Goal: Information Seeking & Learning: Find specific fact

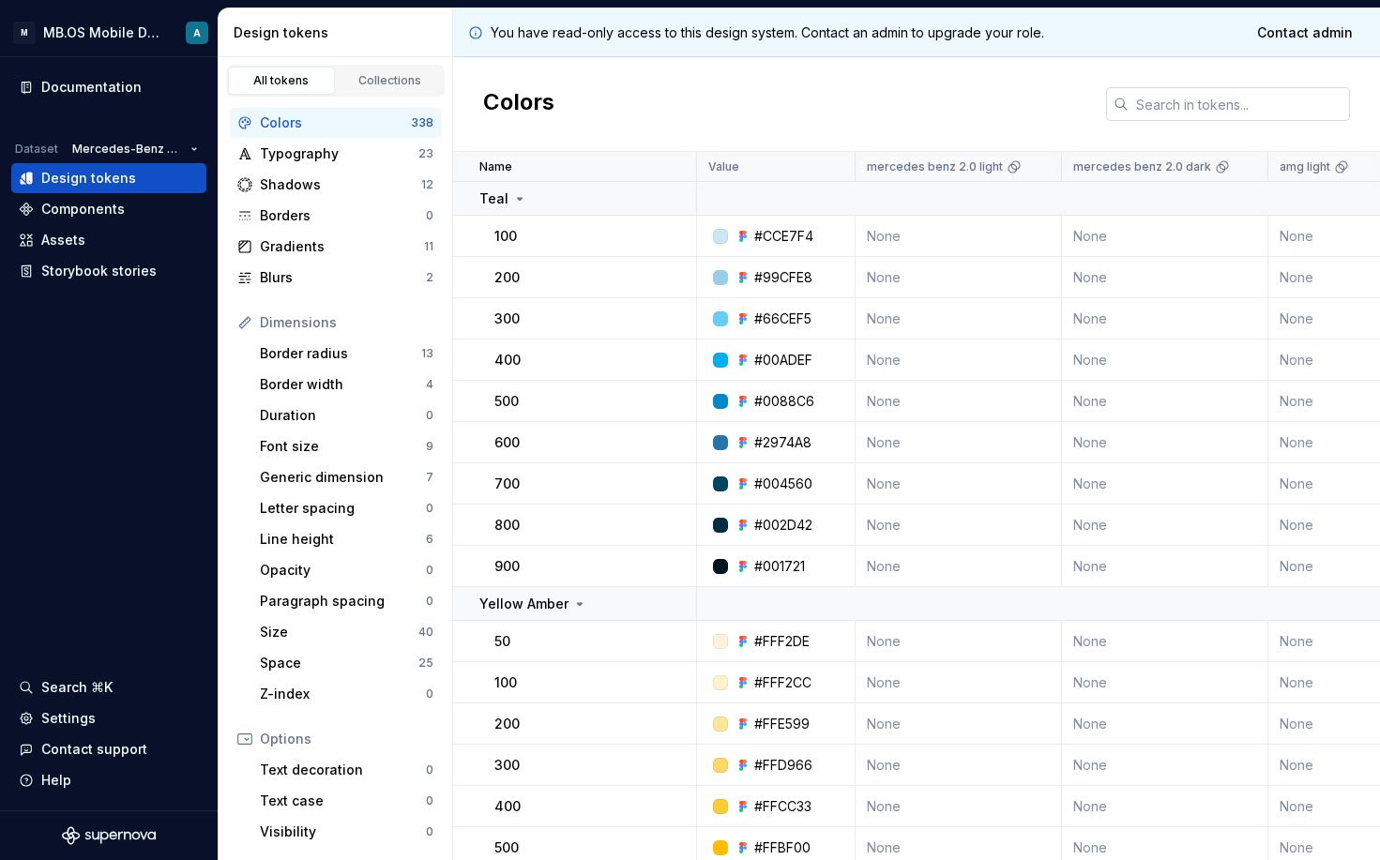
click at [1185, 109] on input "text" at bounding box center [1239, 104] width 221 height 34
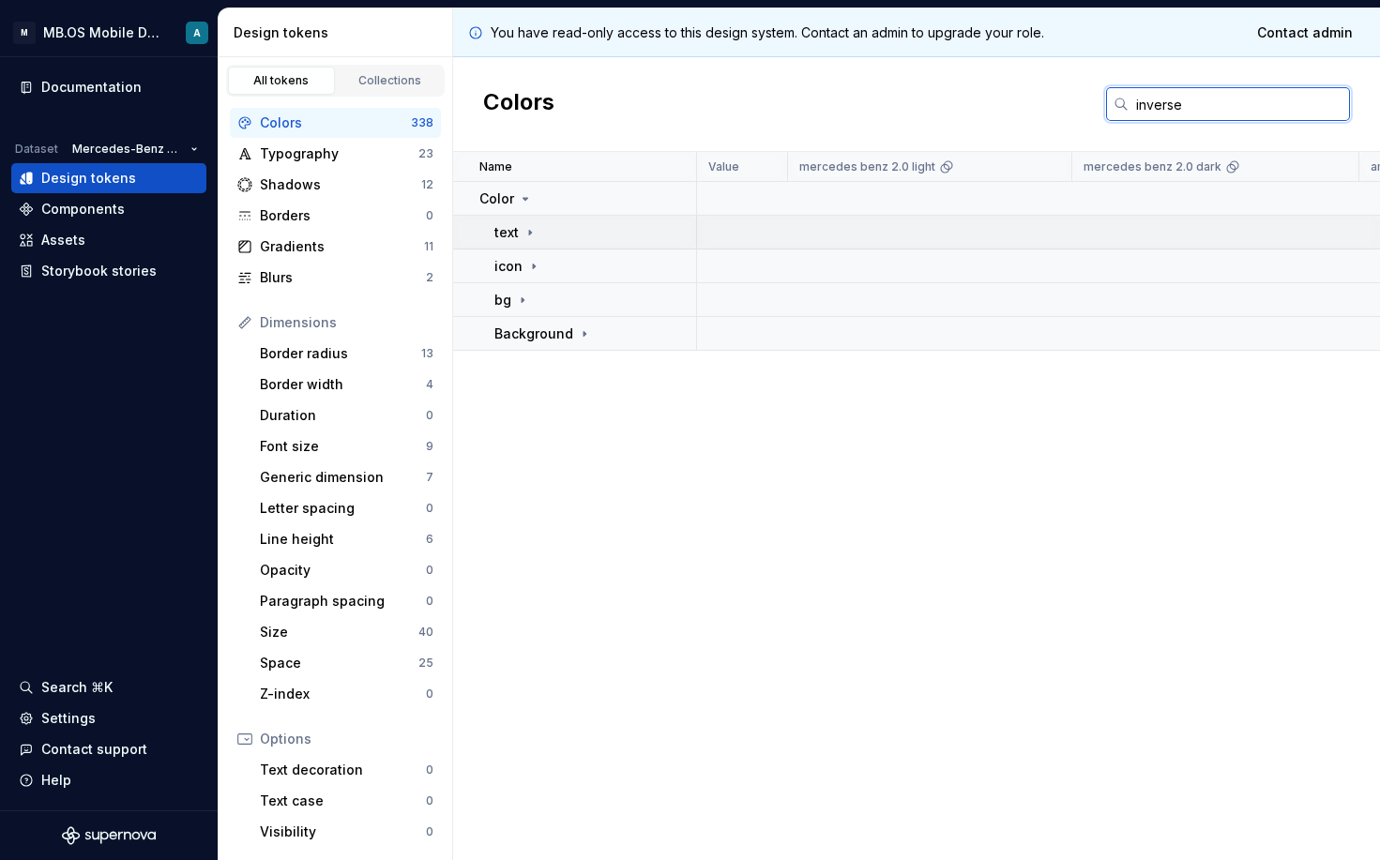
type input "inverse"
click at [518, 233] on p "text" at bounding box center [507, 232] width 24 height 19
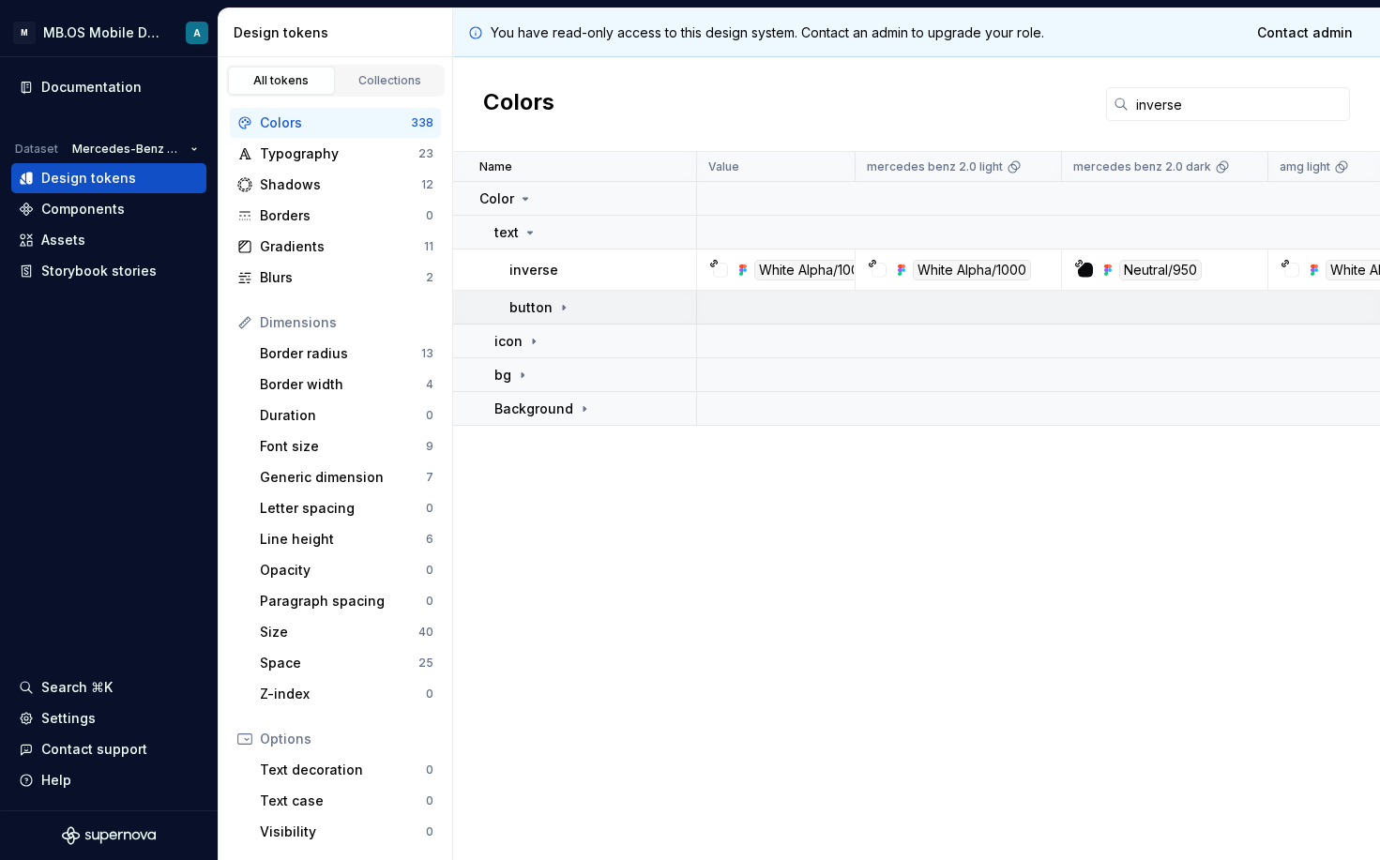
click at [563, 312] on icon at bounding box center [563, 307] width 15 height 15
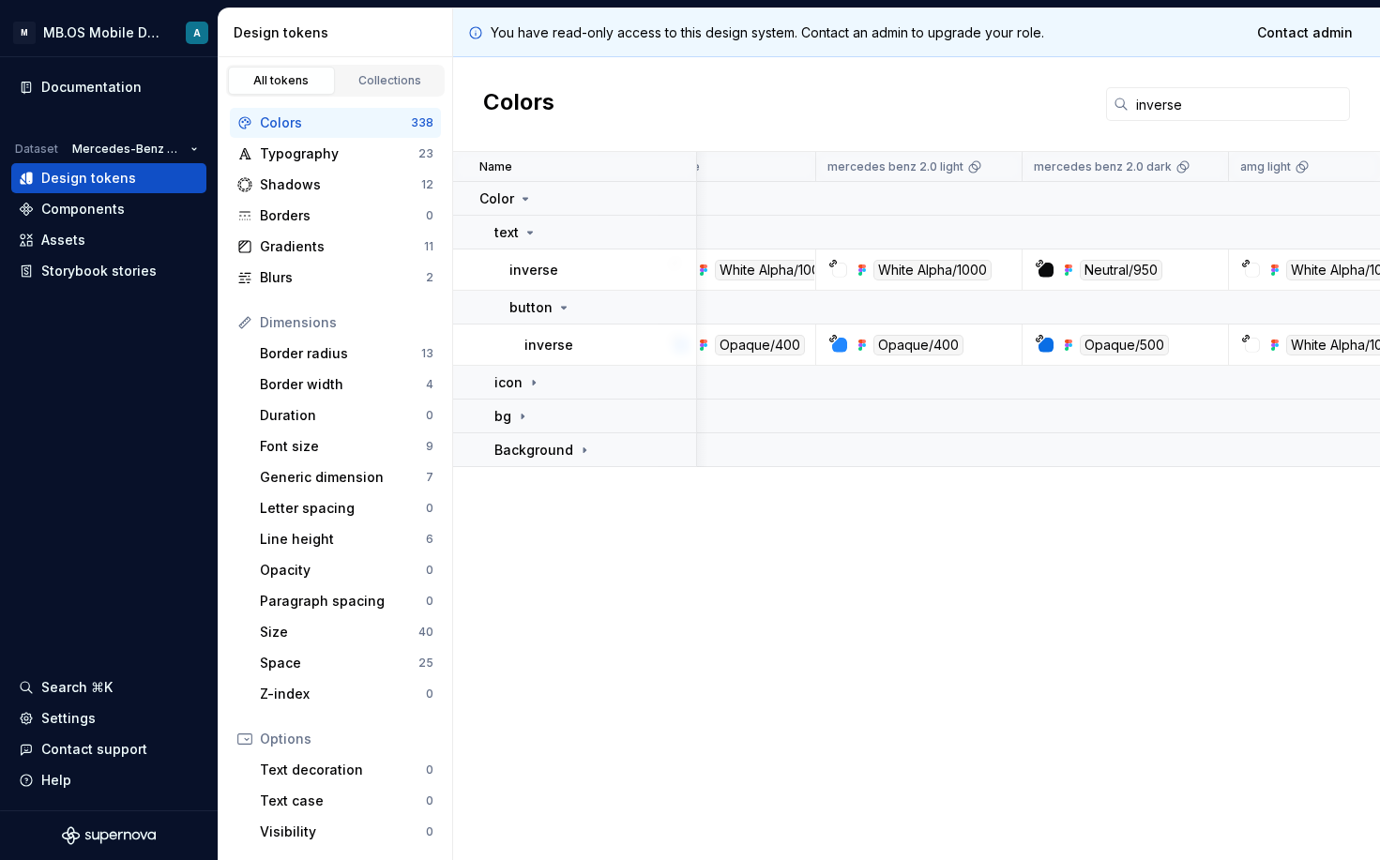
scroll to position [0, 45]
click at [512, 382] on p "icon" at bounding box center [509, 382] width 28 height 19
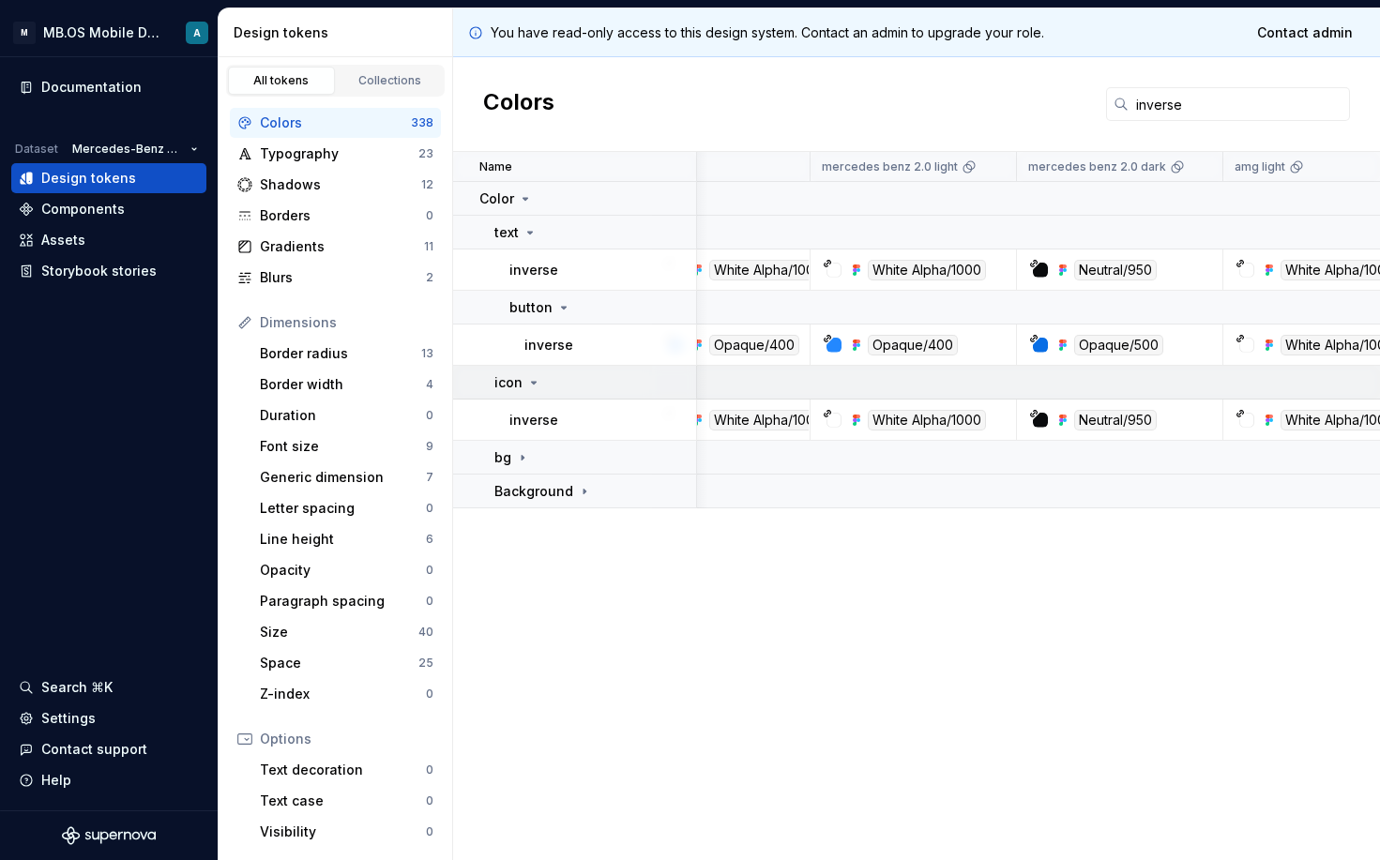
scroll to position [0, 36]
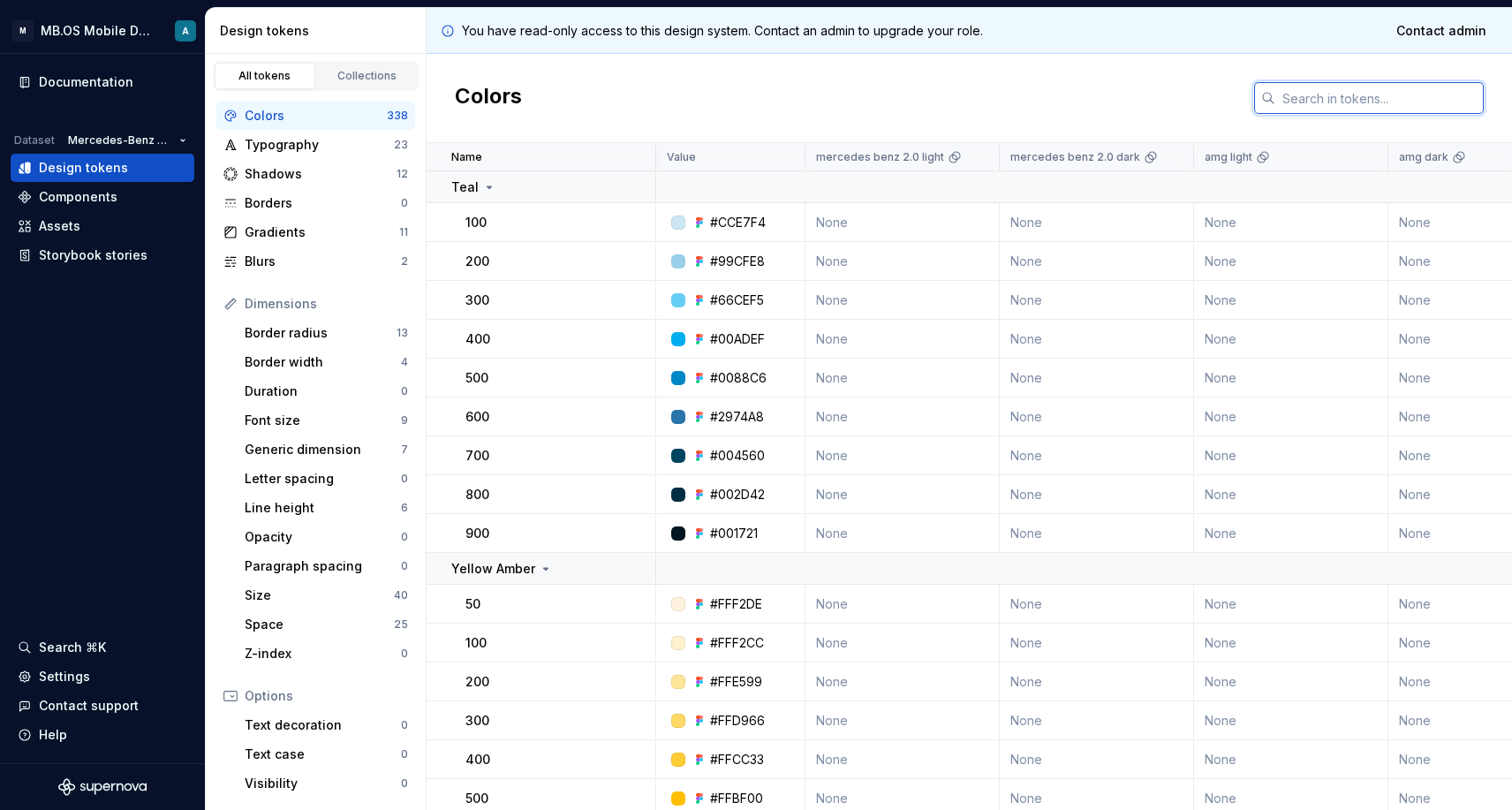
click at [1316, 108] on input "text" at bounding box center [1379, 98] width 208 height 32
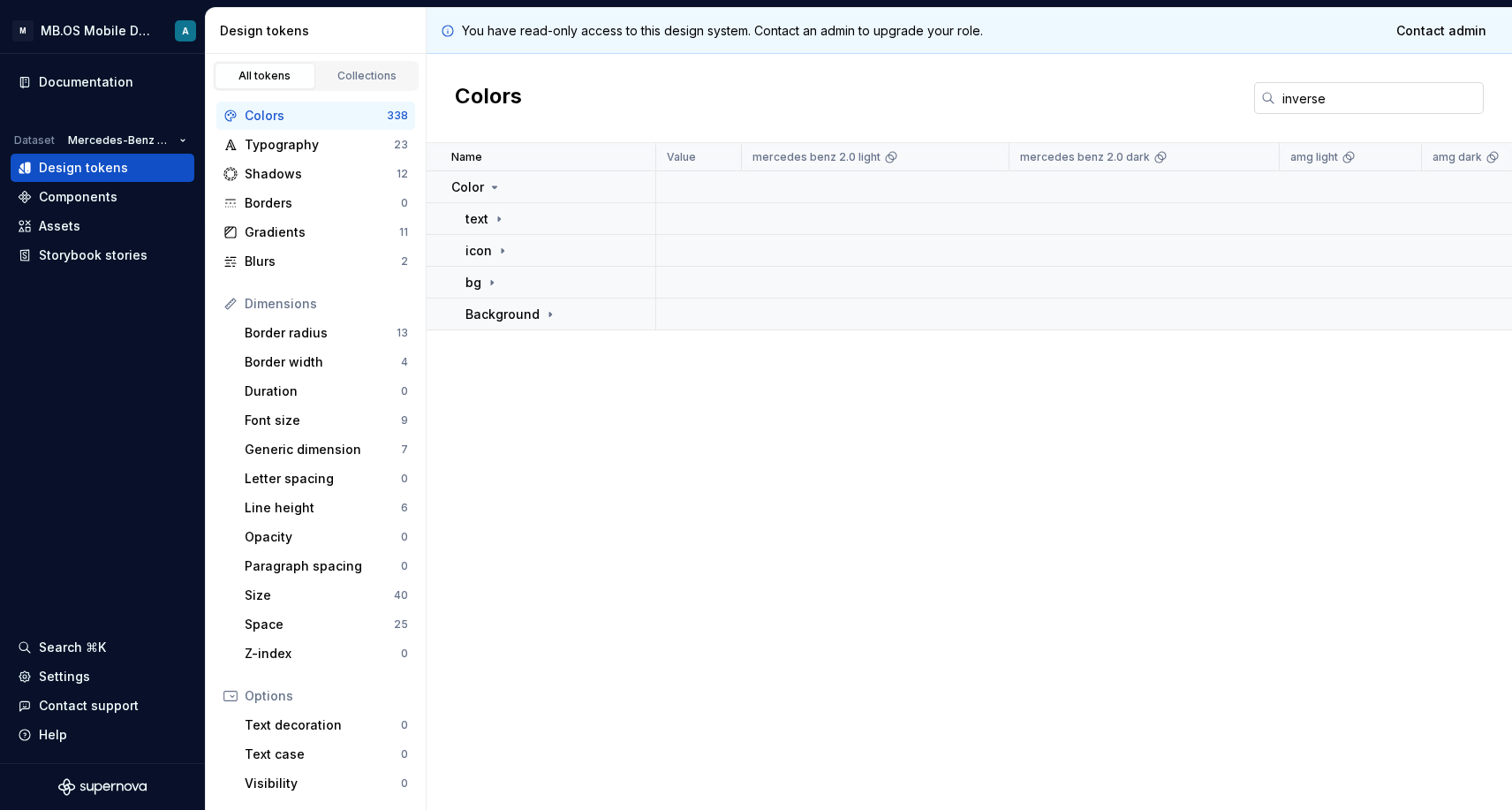
click at [1315, 91] on input "inverse" at bounding box center [1379, 98] width 208 height 32
type input "glass"
click at [509, 222] on icon at bounding box center [516, 219] width 14 height 14
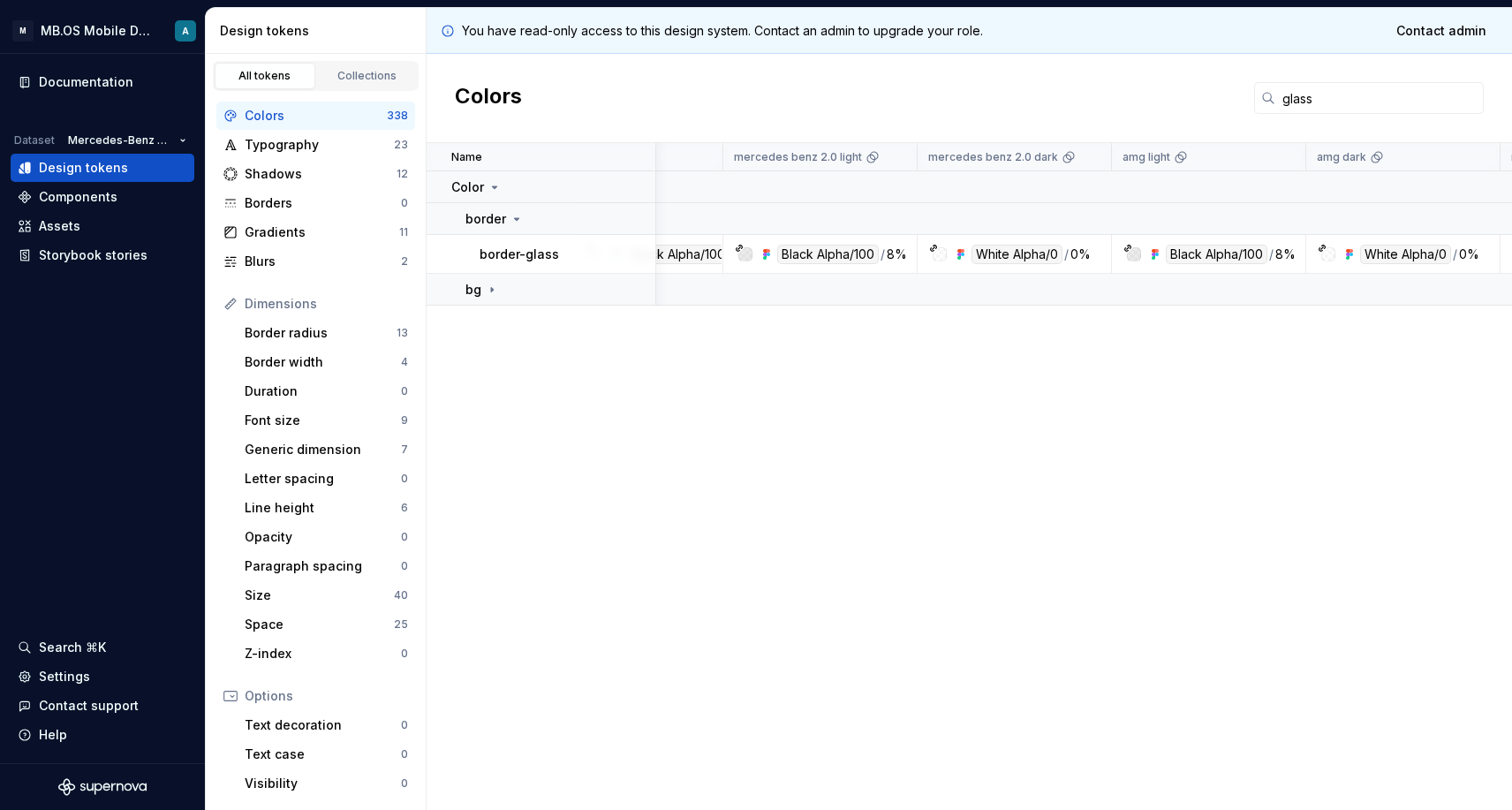
scroll to position [0, 84]
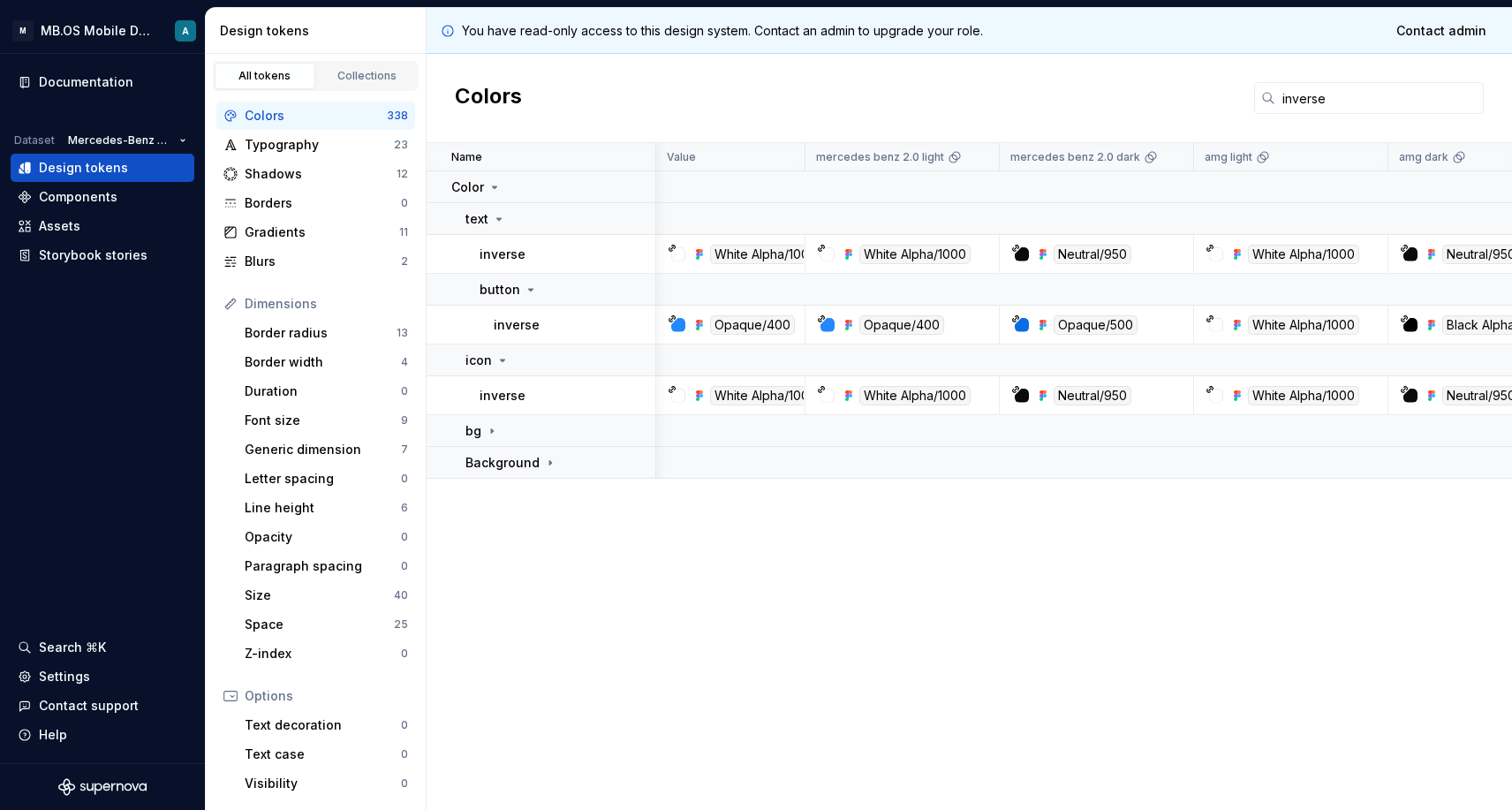
scroll to position [0, 34]
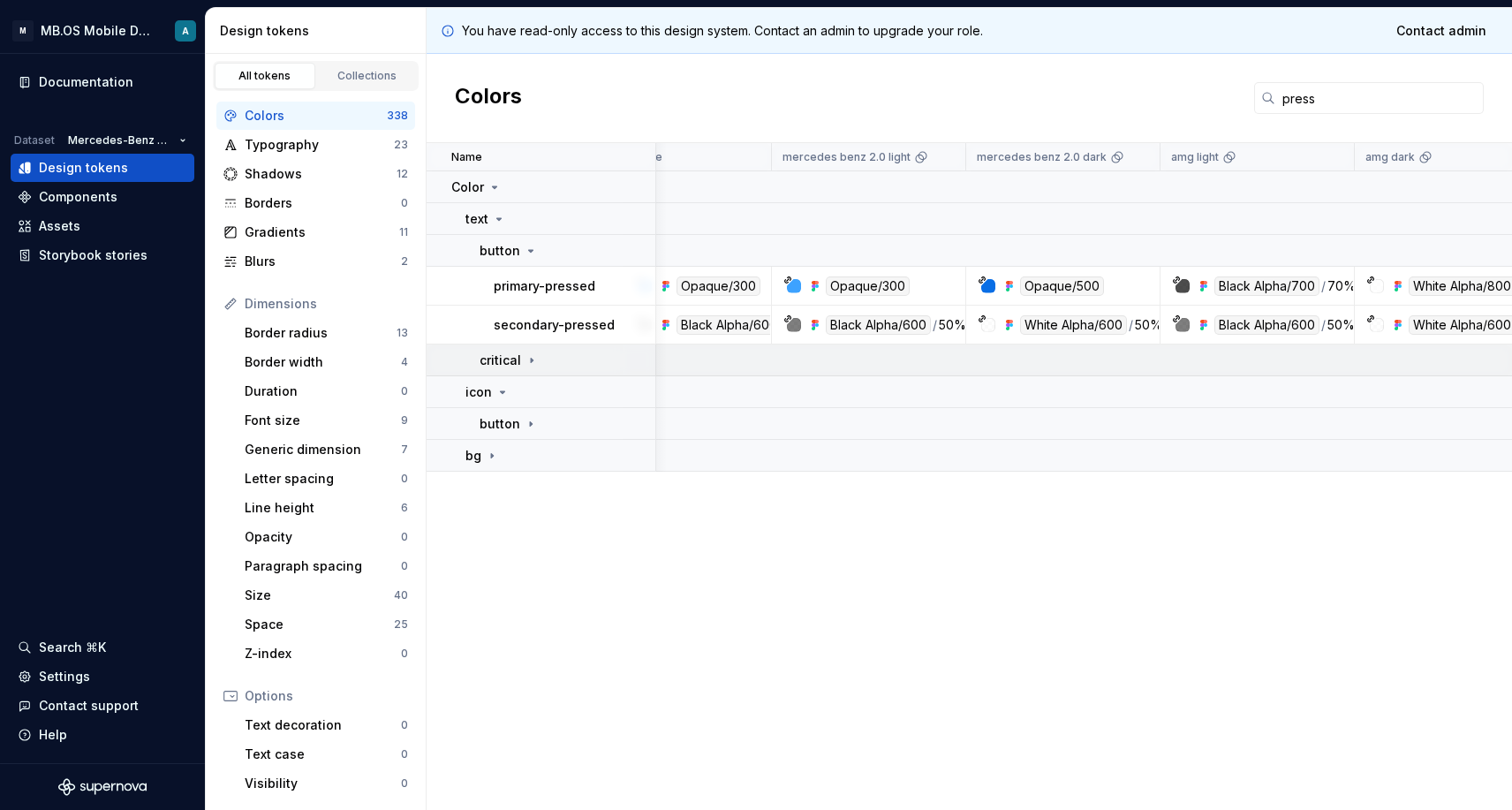
type input "press"
click at [494, 356] on p "critical" at bounding box center [501, 360] width 41 height 18
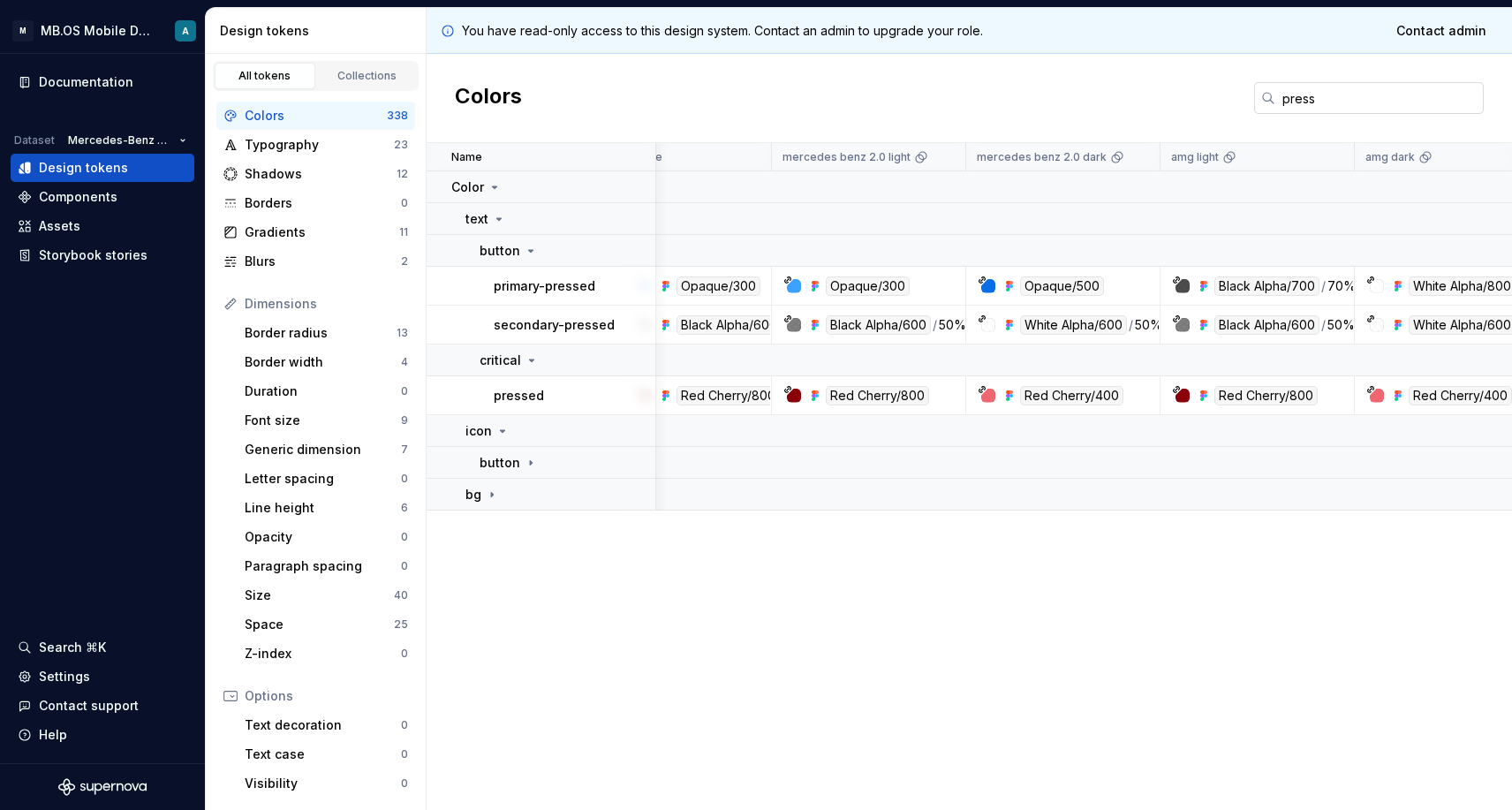
click at [1328, 91] on input "press" at bounding box center [1379, 98] width 208 height 32
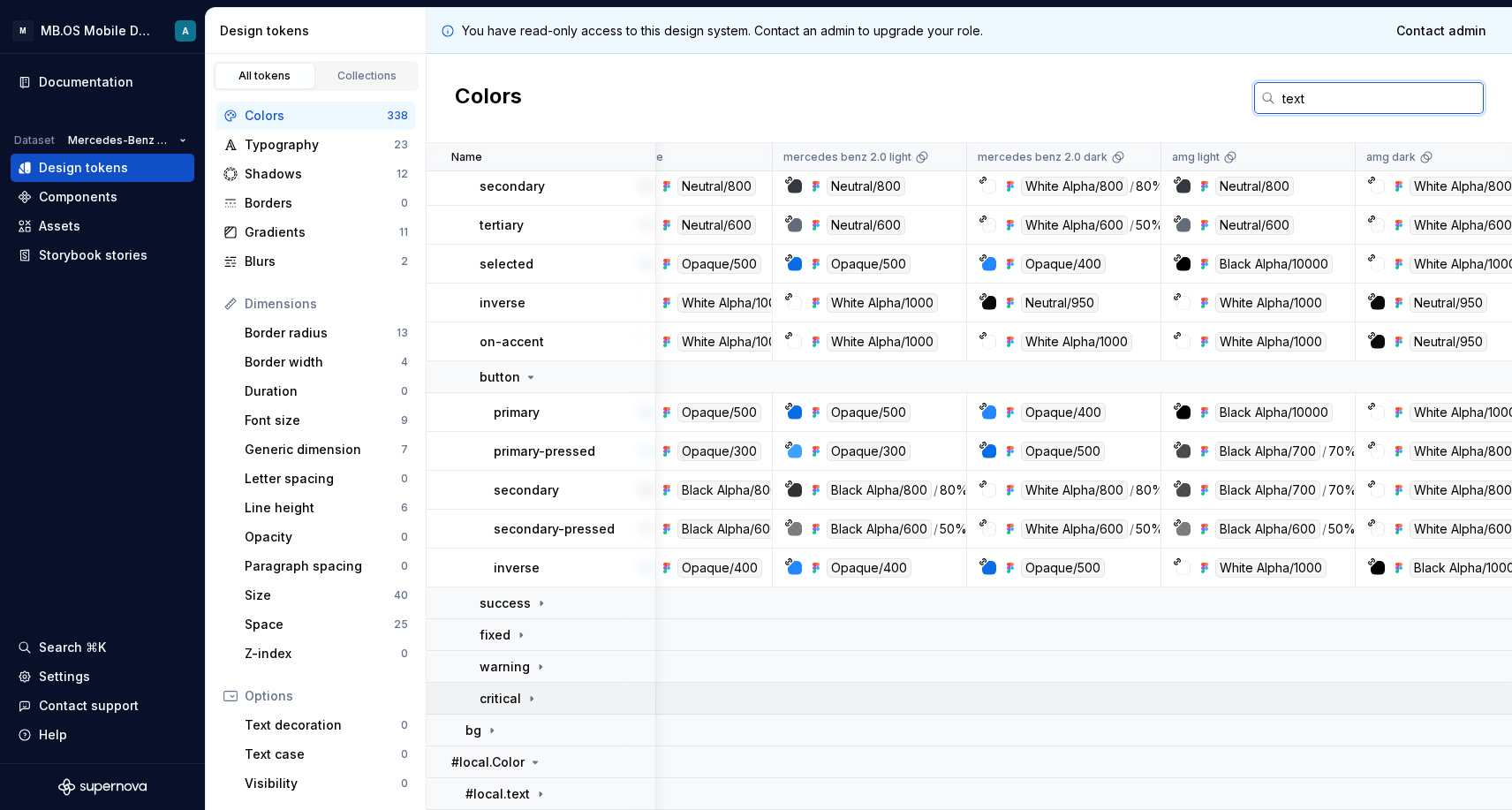
type input "text"
click at [496, 706] on p "critical" at bounding box center [501, 699] width 41 height 18
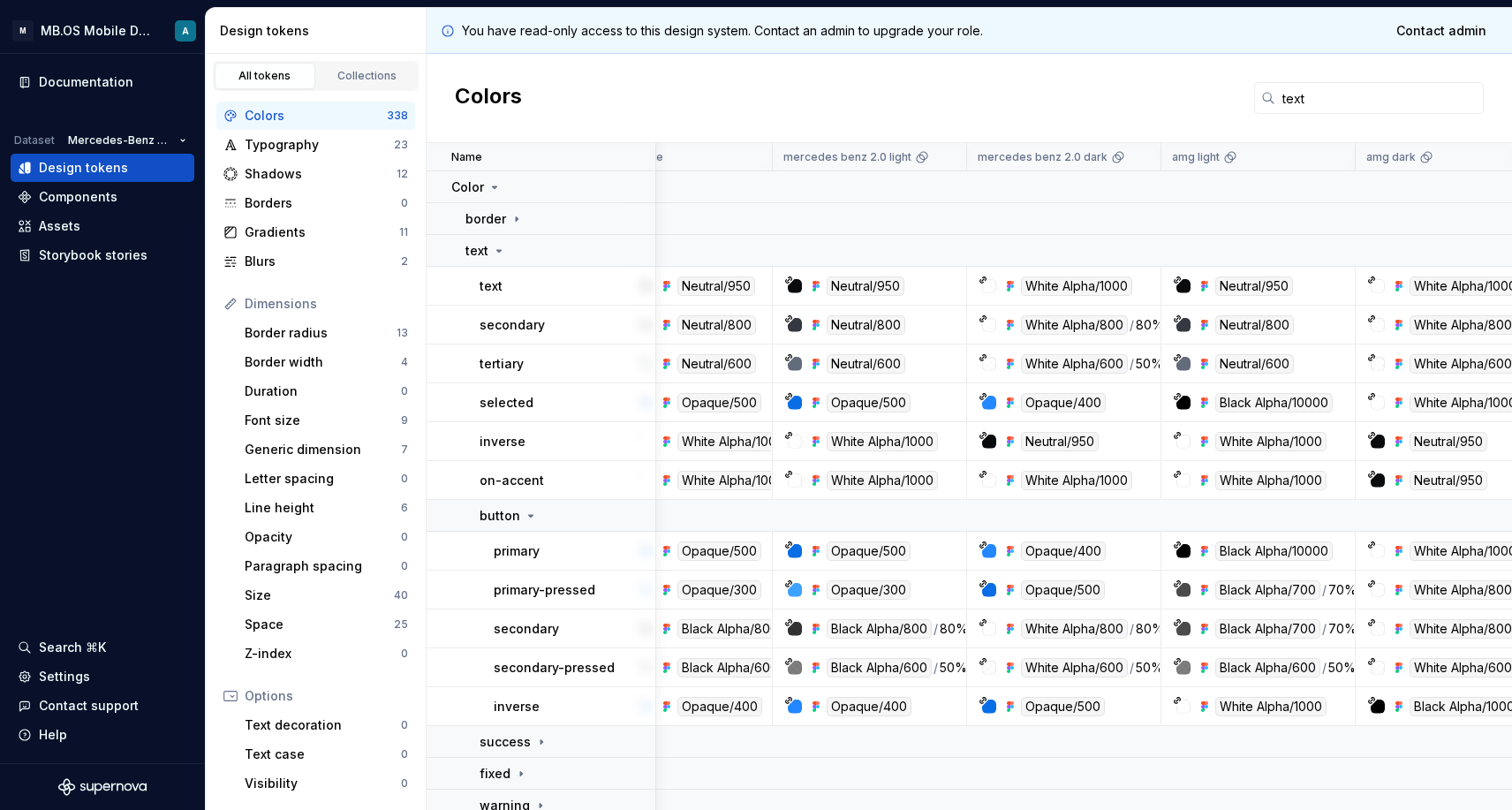
scroll to position [0, 33]
click at [510, 509] on p "button" at bounding box center [500, 516] width 40 height 18
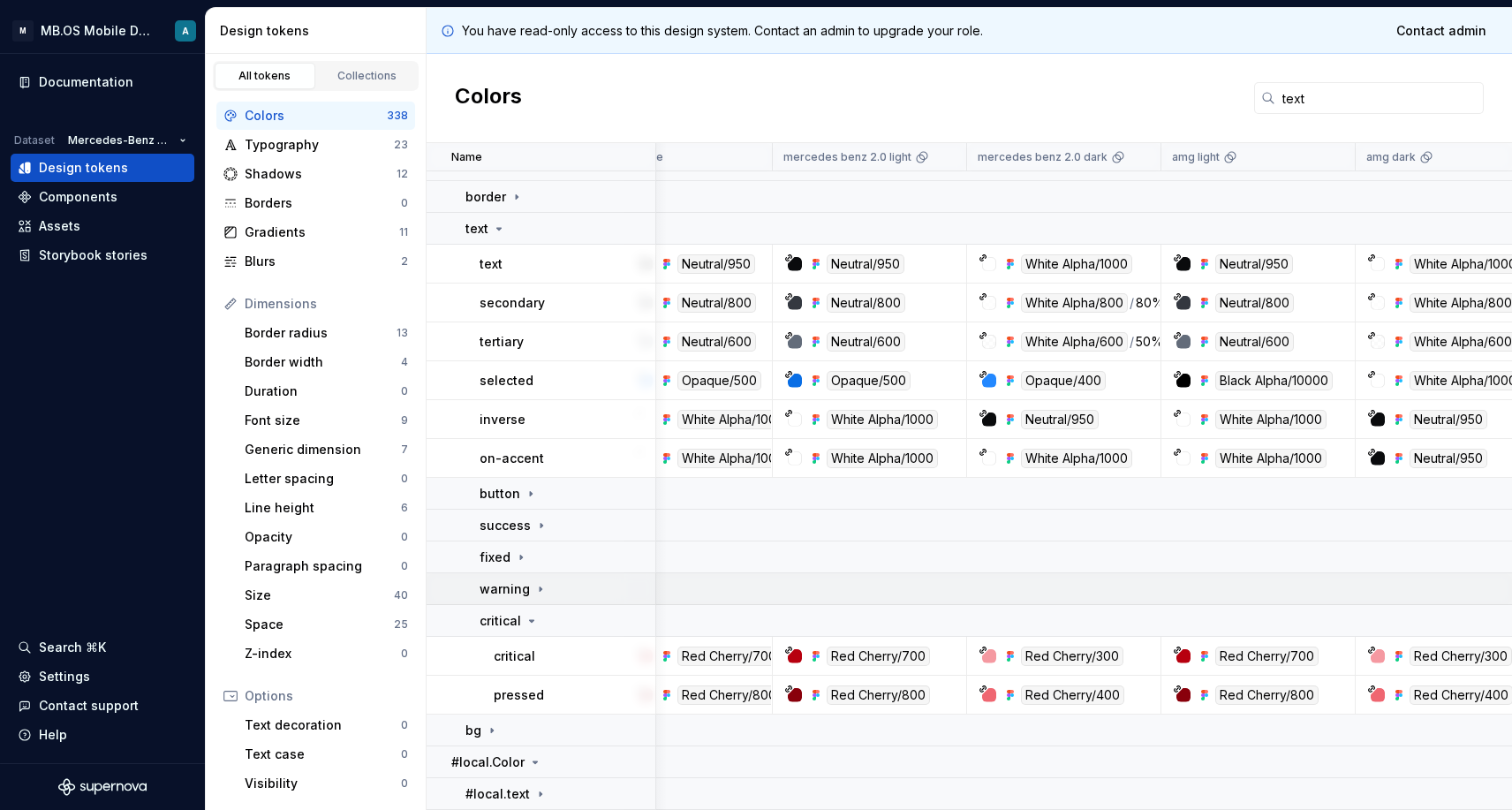
scroll to position [22, 33]
click at [1290, 101] on input "text" at bounding box center [1379, 98] width 208 height 32
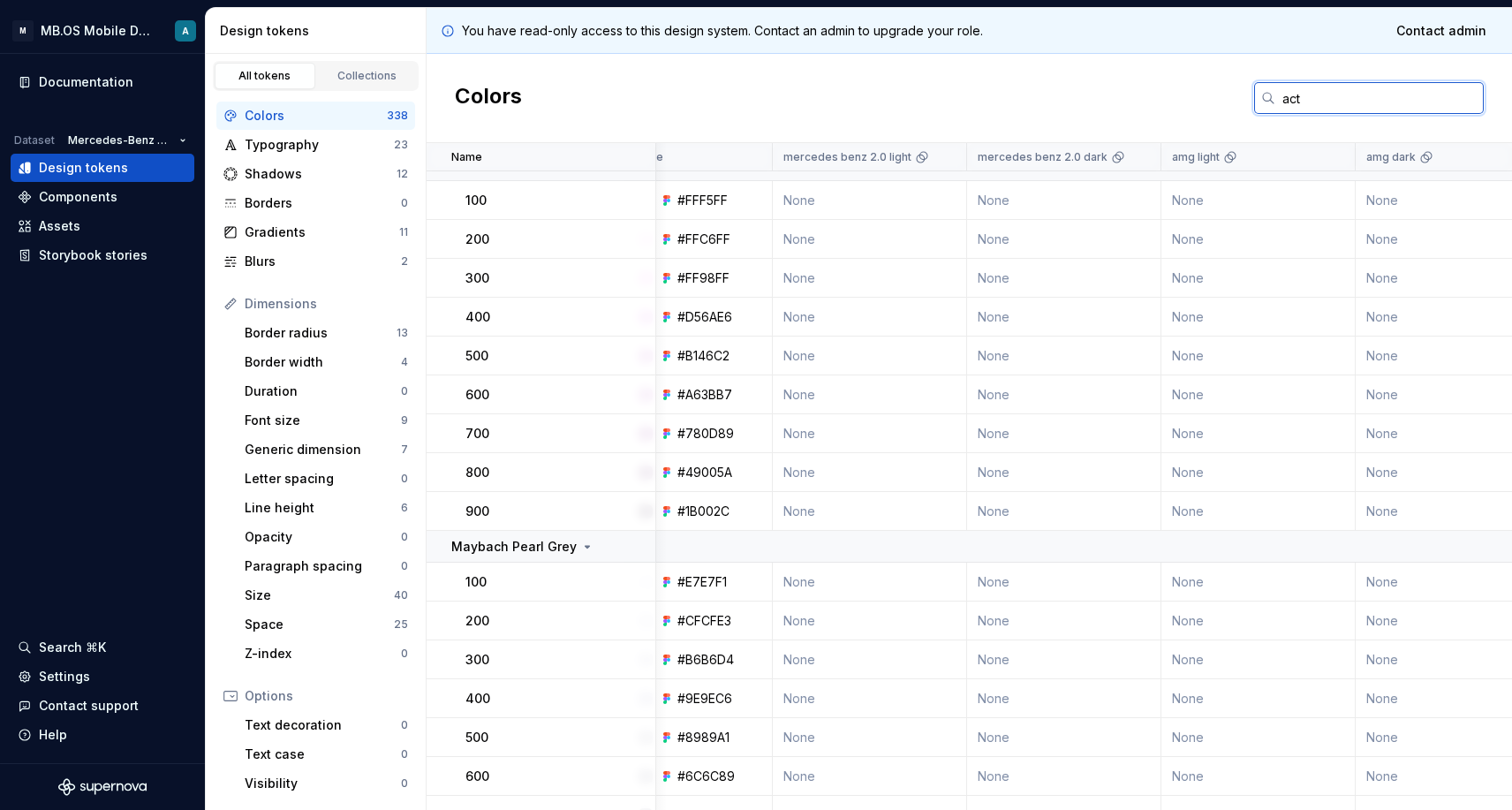
scroll to position [0, 33]
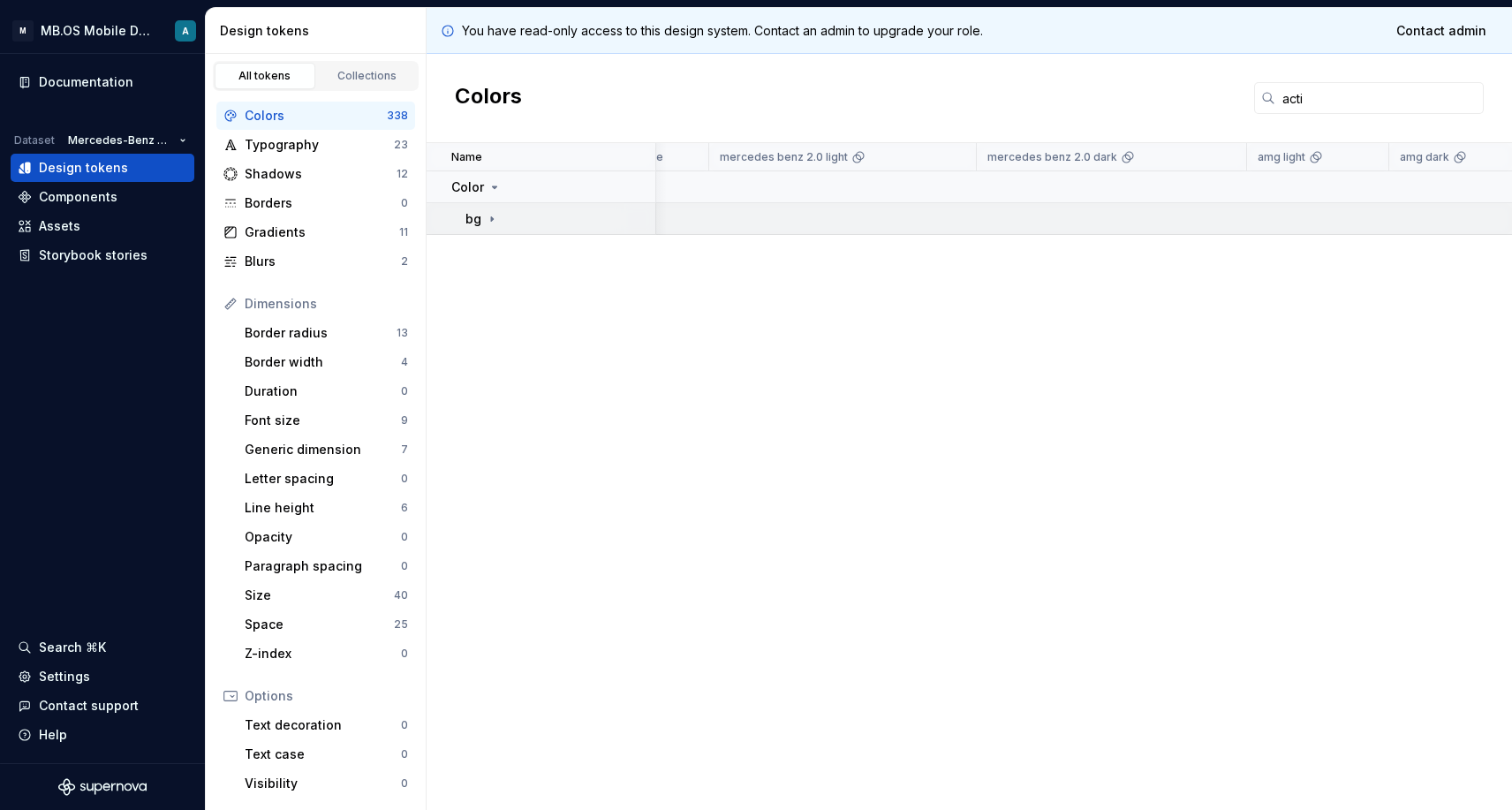
click at [464, 222] on td "bg" at bounding box center [541, 219] width 230 height 32
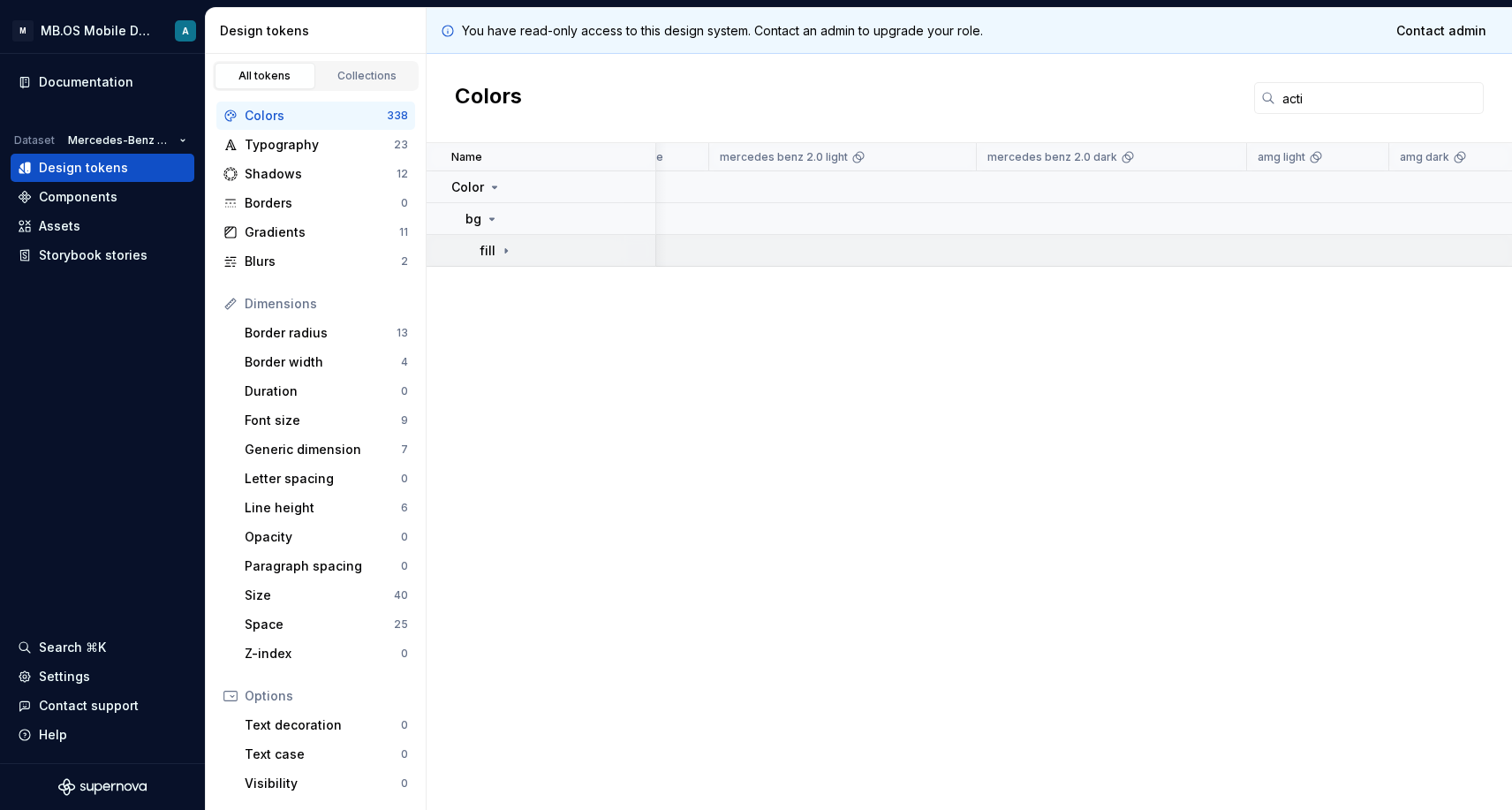
click at [514, 249] on div "fill" at bounding box center [568, 251] width 175 height 18
click at [1303, 91] on input "acti" at bounding box center [1379, 98] width 208 height 32
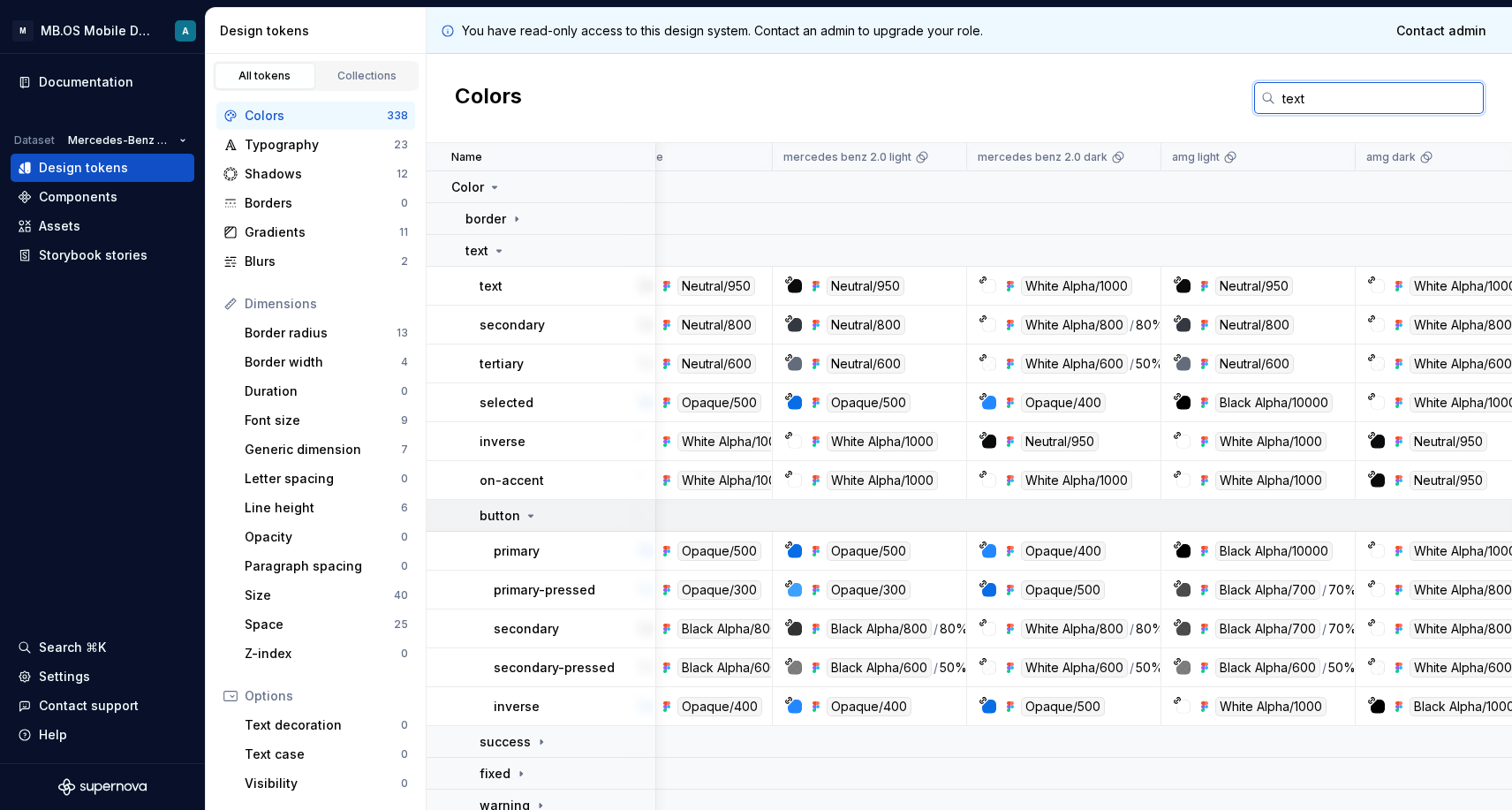
type input "text"
click at [514, 523] on p "button" at bounding box center [500, 516] width 40 height 18
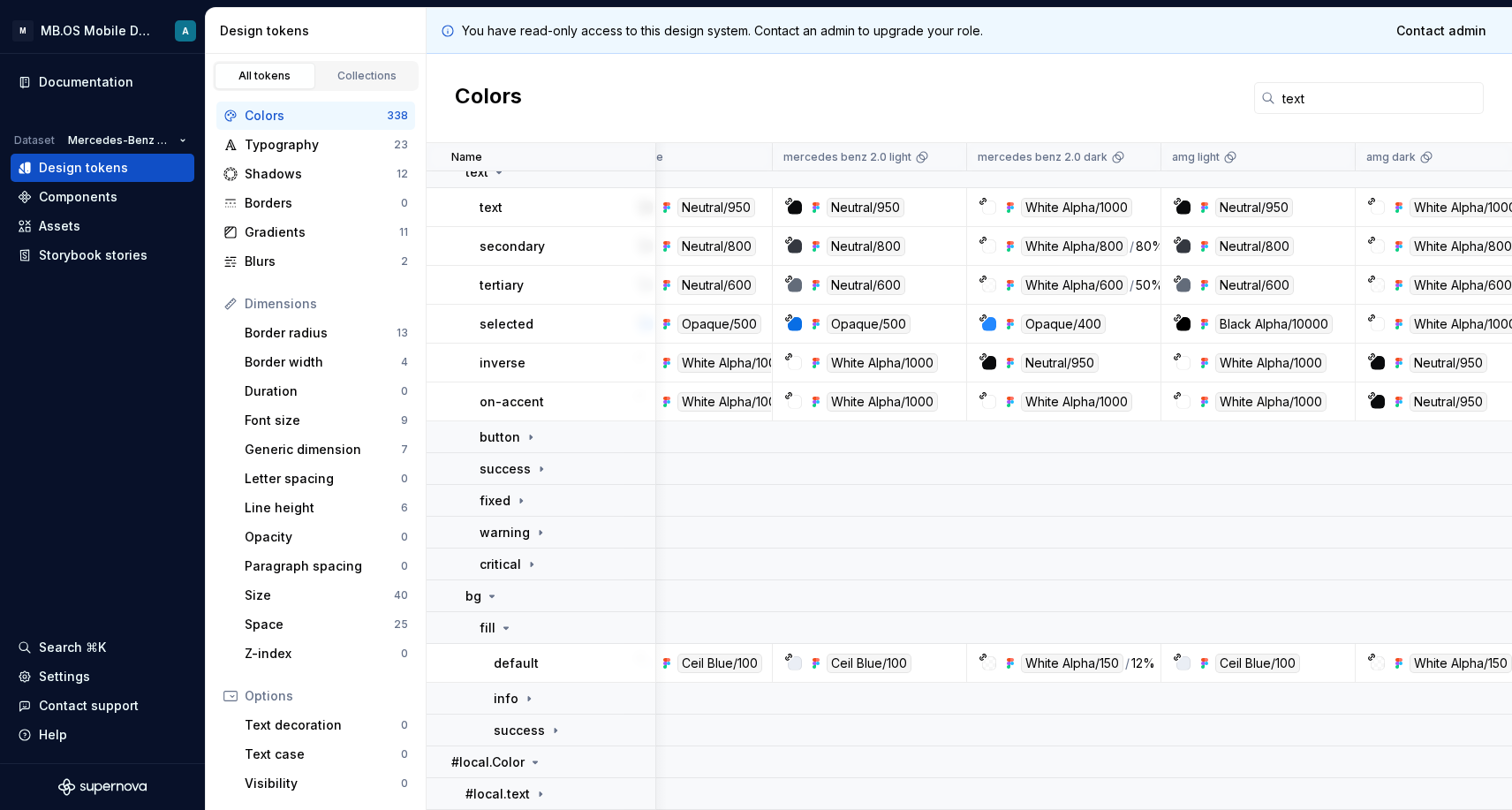
scroll to position [79, 33]
click at [541, 565] on div "critical" at bounding box center [568, 564] width 175 height 18
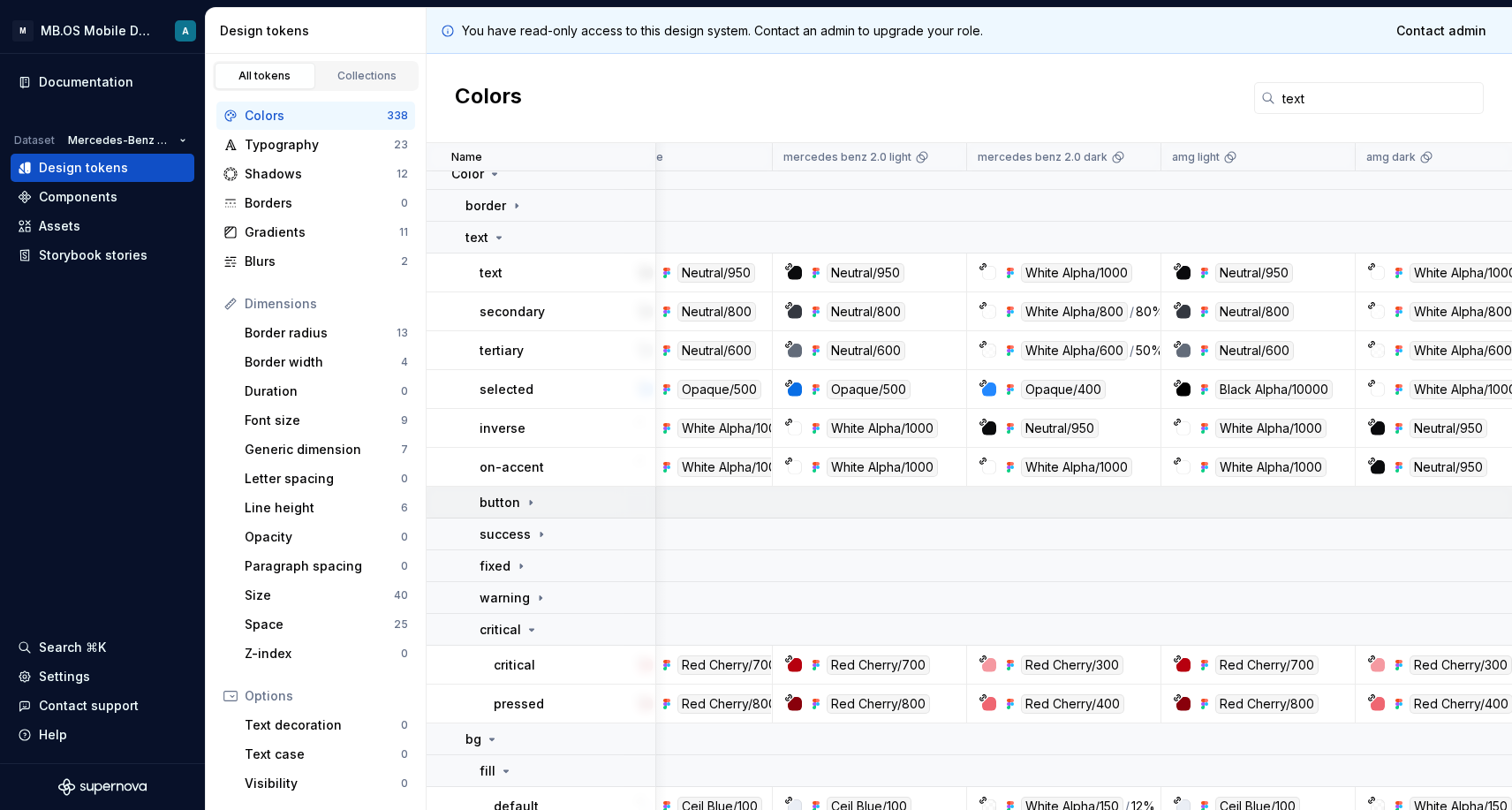
scroll to position [13, 35]
